Goal: Task Accomplishment & Management: Use online tool/utility

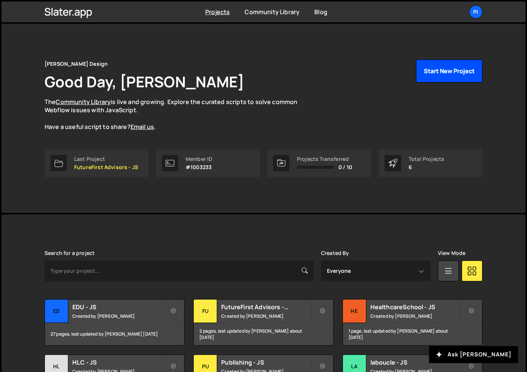
click at [454, 71] on button "Start New Project" at bounding box center [449, 70] width 66 height 23
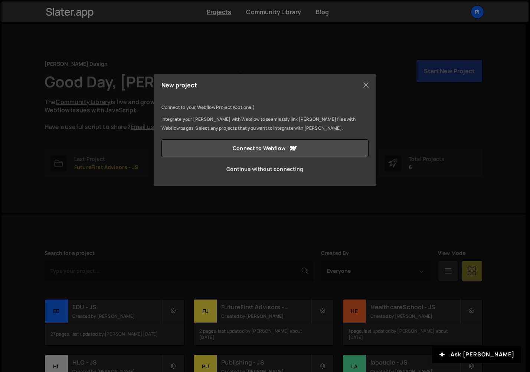
click at [271, 169] on link "Continue without connecting" at bounding box center [265, 169] width 207 height 18
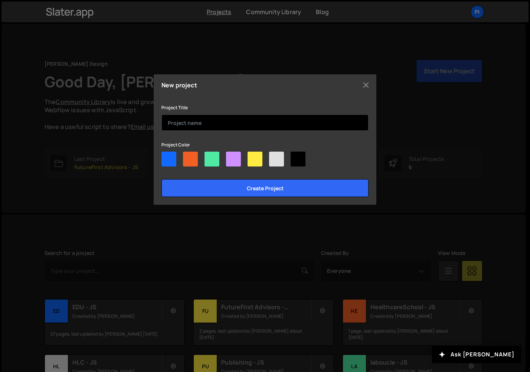
click at [217, 124] on input "text" at bounding box center [265, 122] width 207 height 16
type input "Casino One"
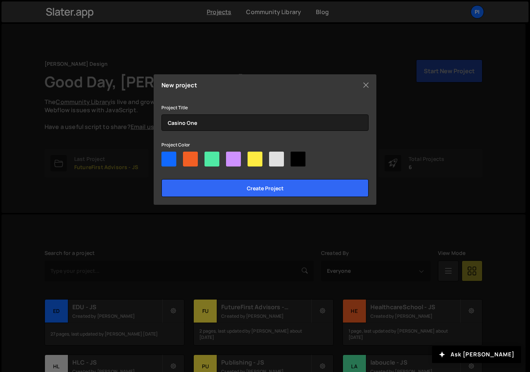
click at [280, 155] on div at bounding box center [276, 159] width 15 height 15
click at [274, 155] on input"] "radio" at bounding box center [271, 154] width 5 height 5
radio input"] "true"
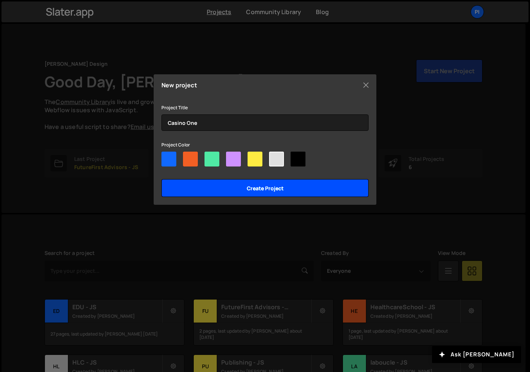
drag, startPoint x: 280, startPoint y: 189, endPoint x: 278, endPoint y: 161, distance: 28.3
click at [278, 161] on div "Project Title Casino One Project Color Create project" at bounding box center [265, 150] width 207 height 94
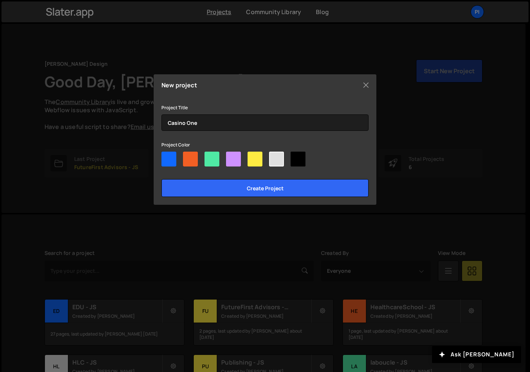
click at [278, 159] on div at bounding box center [276, 159] width 15 height 15
click at [274, 156] on input"] "radio" at bounding box center [271, 154] width 5 height 5
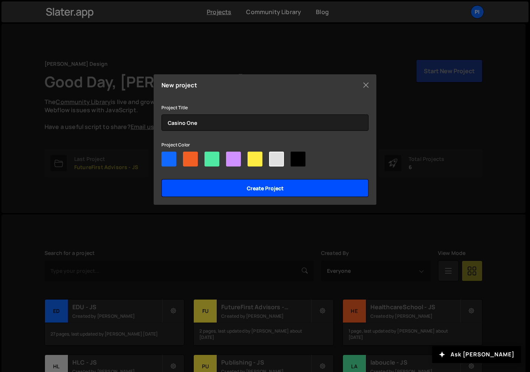
click at [283, 188] on input "Create project" at bounding box center [265, 188] width 207 height 18
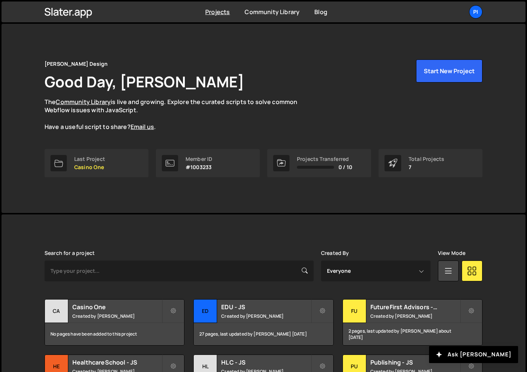
scroll to position [121, 0]
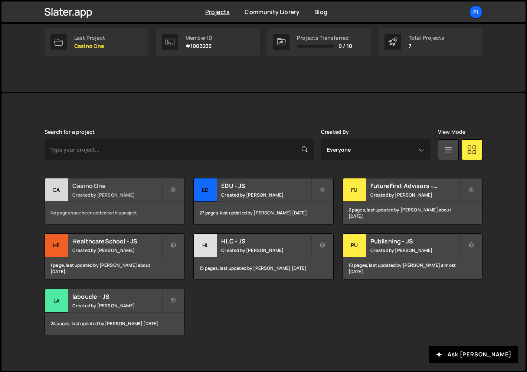
click at [62, 192] on div "Ca" at bounding box center [56, 189] width 23 height 23
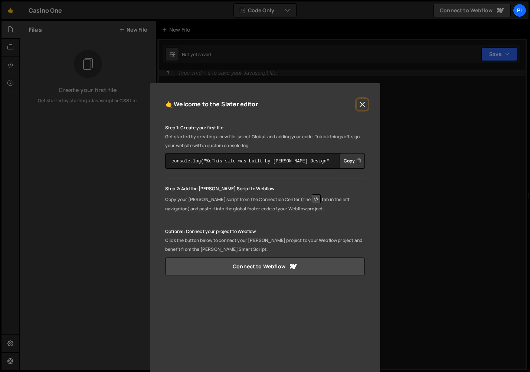
click at [363, 105] on button "Close" at bounding box center [362, 104] width 11 height 11
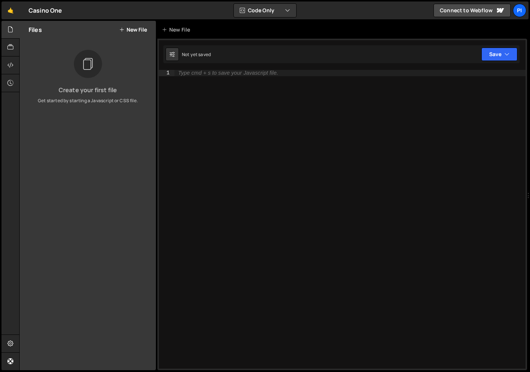
click at [283, 112] on div "Type cmd + s to save your Javascript file." at bounding box center [350, 225] width 351 height 311
click at [12, 67] on icon at bounding box center [10, 65] width 6 height 8
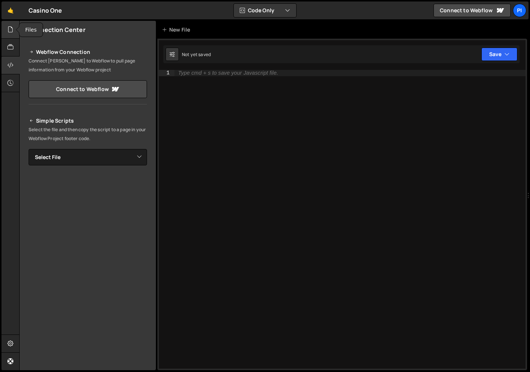
click at [12, 36] on div at bounding box center [10, 30] width 18 height 18
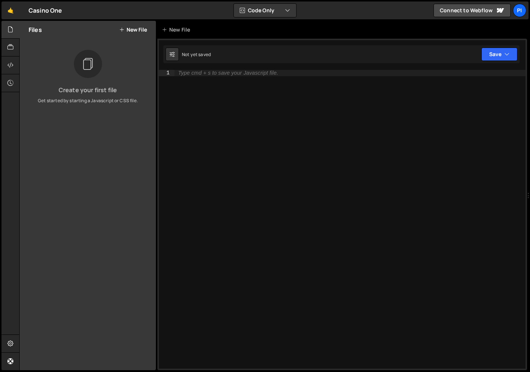
click at [128, 25] on div "Files New File" at bounding box center [88, 30] width 136 height 18
click at [128, 29] on button "New File" at bounding box center [133, 30] width 28 height 6
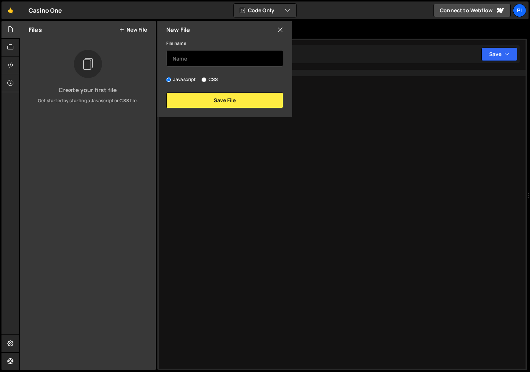
click at [193, 53] on input "text" at bounding box center [224, 58] width 117 height 16
type input "main"
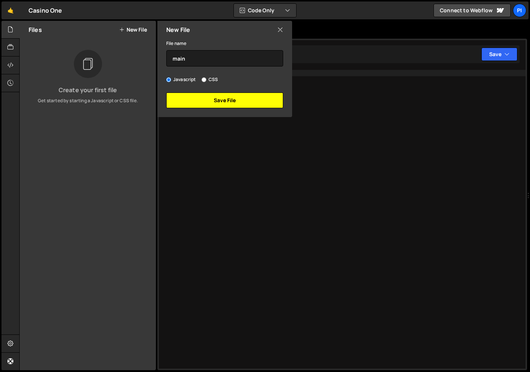
click at [234, 95] on button "Save File" at bounding box center [224, 100] width 117 height 16
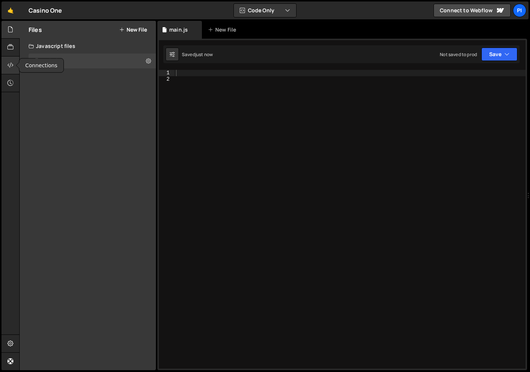
click at [14, 66] on div at bounding box center [10, 65] width 18 height 18
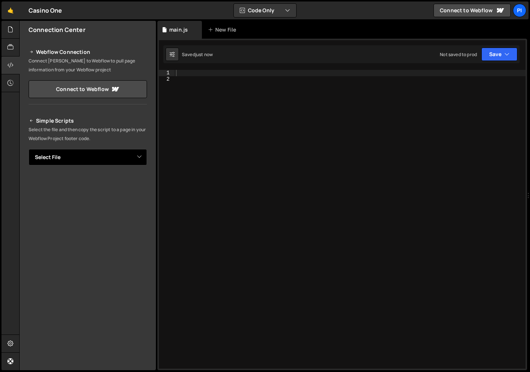
click at [102, 161] on select "Select File main.js" at bounding box center [88, 157] width 118 height 16
select select "48279"
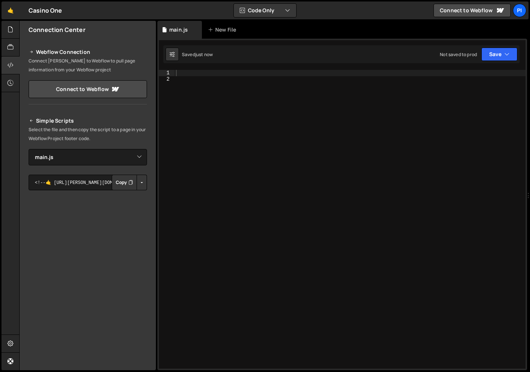
click at [146, 182] on button "Button group with nested dropdown" at bounding box center [142, 183] width 10 height 16
click at [138, 206] on link "Copy Production js" at bounding box center [116, 207] width 62 height 10
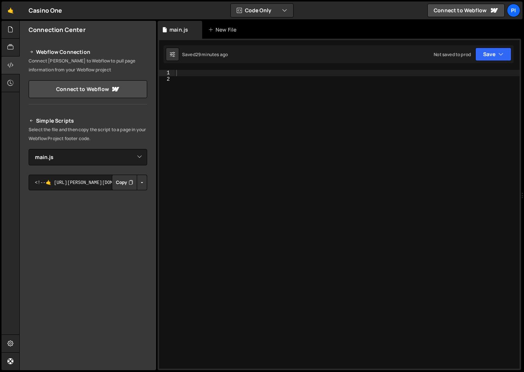
click at [42, 9] on div "Casino One ⚠️ Code is being edited in another browser" at bounding box center [46, 10] width 34 height 9
click at [13, 9] on link "🤙" at bounding box center [10, 10] width 18 height 18
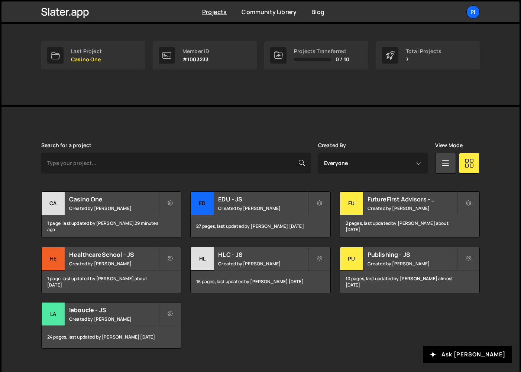
scroll to position [108, 0]
click at [92, 206] on small "Created by Pierre-Louis Labonne" at bounding box center [113, 207] width 89 height 6
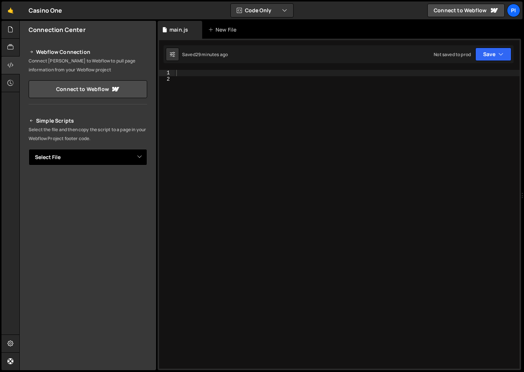
click at [109, 163] on select "Select File main.js" at bounding box center [88, 157] width 118 height 16
click at [275, 88] on div at bounding box center [347, 225] width 345 height 311
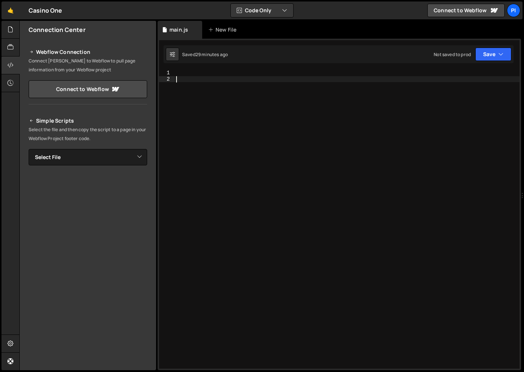
click at [268, 76] on div at bounding box center [347, 225] width 345 height 311
click at [268, 70] on div at bounding box center [347, 225] width 345 height 311
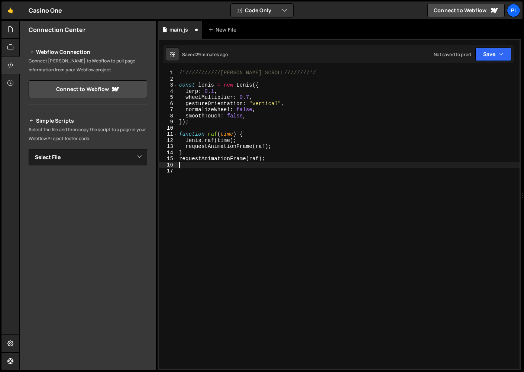
click at [313, 177] on div "/*///////////LENIS MOOTH SCROLL////////*/ const lenis = new Lenis ({ lerp : 0.1…" at bounding box center [348, 225] width 342 height 311
click at [501, 52] on icon "button" at bounding box center [500, 54] width 5 height 7
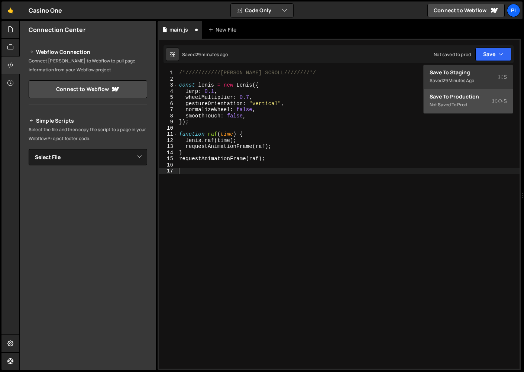
click at [460, 104] on div "Not saved to prod" at bounding box center [467, 104] width 77 height 9
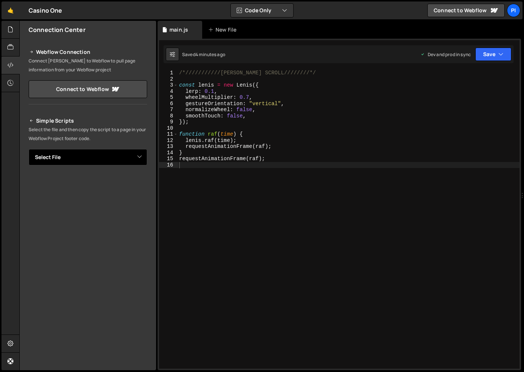
click at [64, 157] on select "Select File main.js" at bounding box center [88, 157] width 118 height 16
select select "48279"
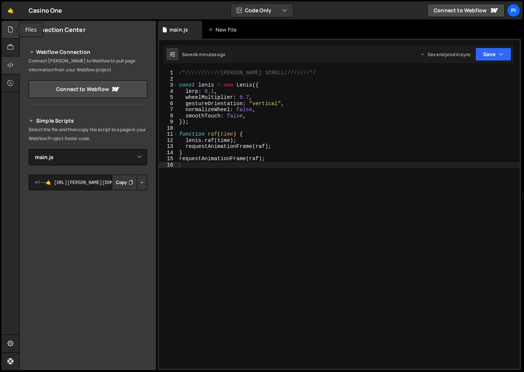
click at [10, 29] on icon at bounding box center [10, 29] width 6 height 8
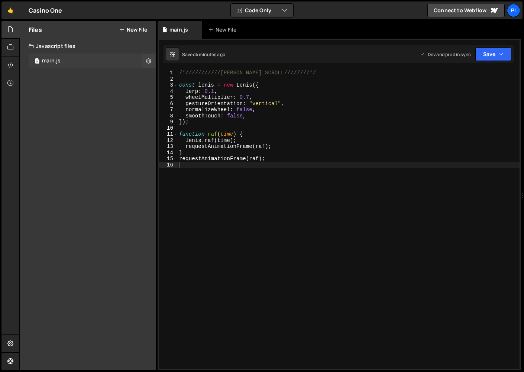
click at [58, 63] on div "main.js" at bounding box center [51, 61] width 19 height 7
click at [499, 57] on icon "button" at bounding box center [500, 54] width 5 height 7
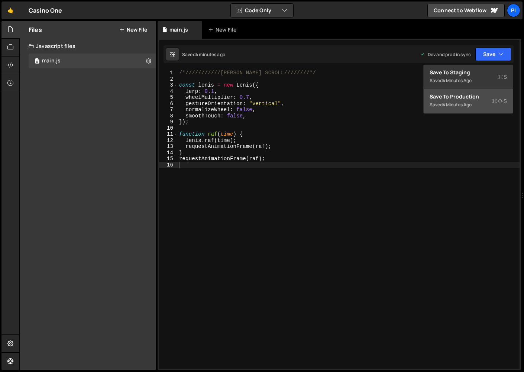
click at [480, 104] on button "Save to Production S Saved 4 minutes ago" at bounding box center [467, 101] width 89 height 24
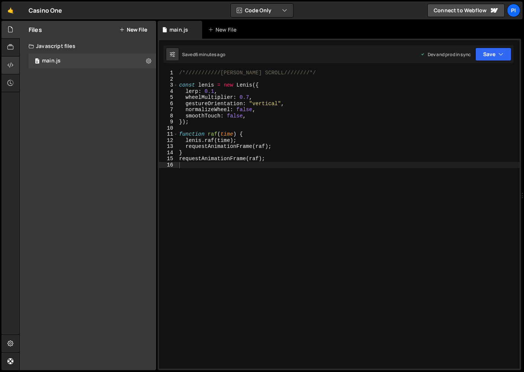
click at [13, 67] on icon at bounding box center [10, 65] width 6 height 8
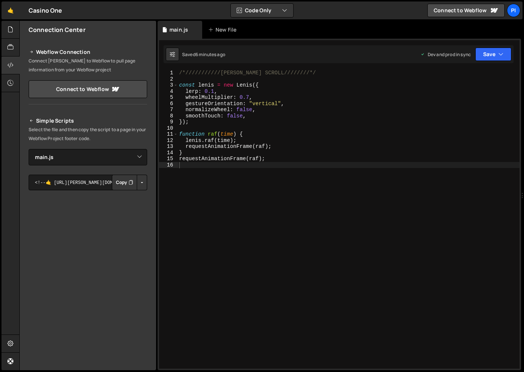
click at [143, 185] on button "Button group with nested dropdown" at bounding box center [142, 183] width 10 height 16
click at [127, 203] on link "Copy Production Script" at bounding box center [110, 207] width 73 height 10
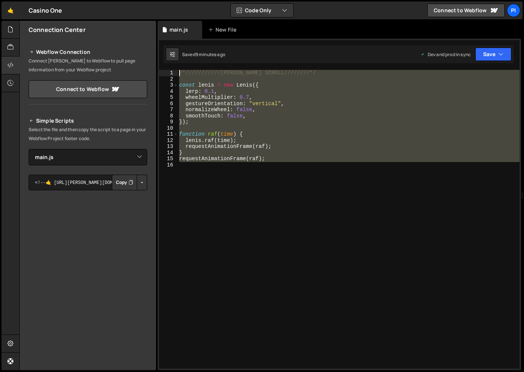
drag, startPoint x: 219, startPoint y: 216, endPoint x: 143, endPoint y: 39, distance: 192.3
click at [143, 39] on div "Files New File Javascript files 0 main.js 0 CSS files Copy share link Edit File…" at bounding box center [271, 195] width 504 height 349
type textarea "/*///////////LENIS MOOTH SCROLL////////*/"
